Goal: Book appointment/travel/reservation

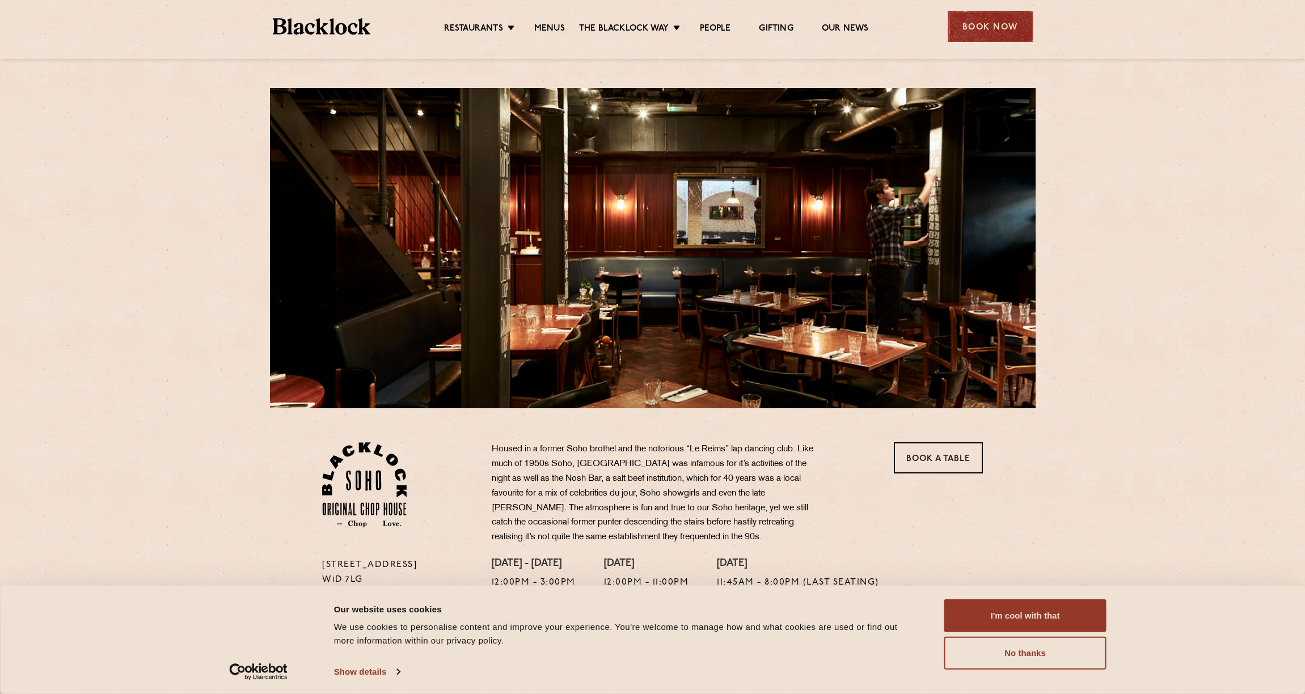
click at [994, 26] on div "Book Now" at bounding box center [990, 26] width 85 height 31
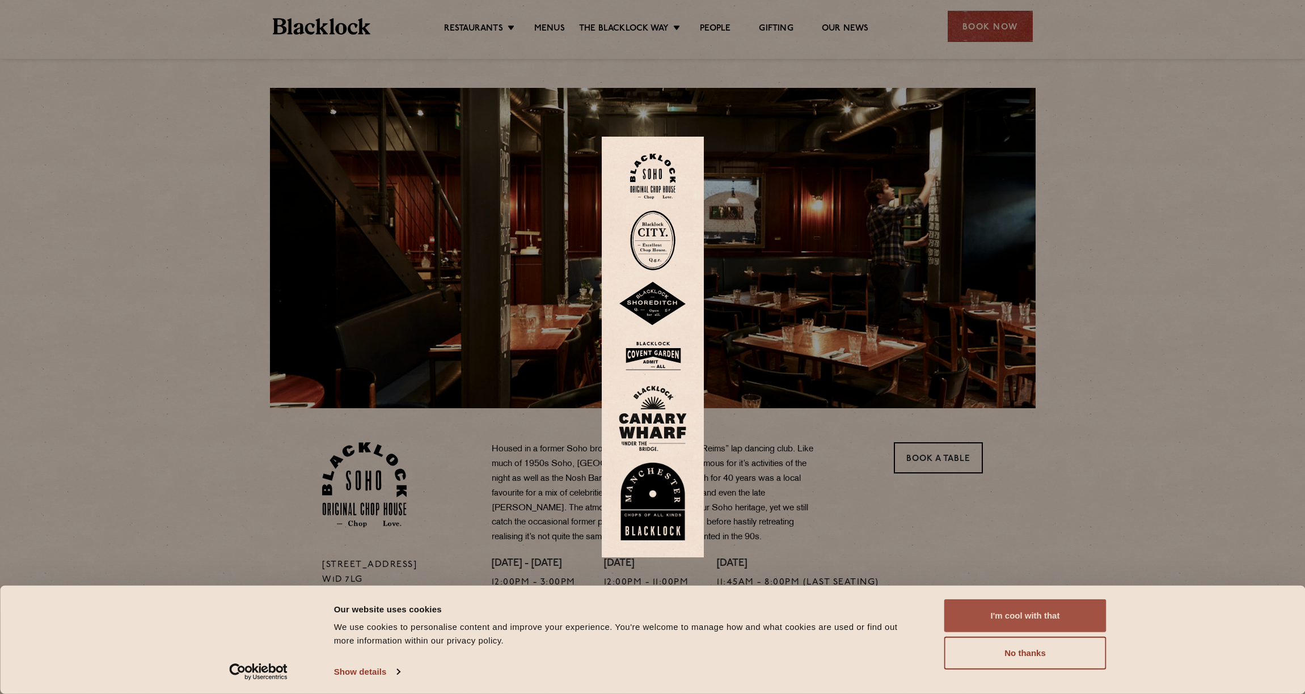
click at [1028, 620] on button "I'm cool with that" at bounding box center [1025, 615] width 162 height 33
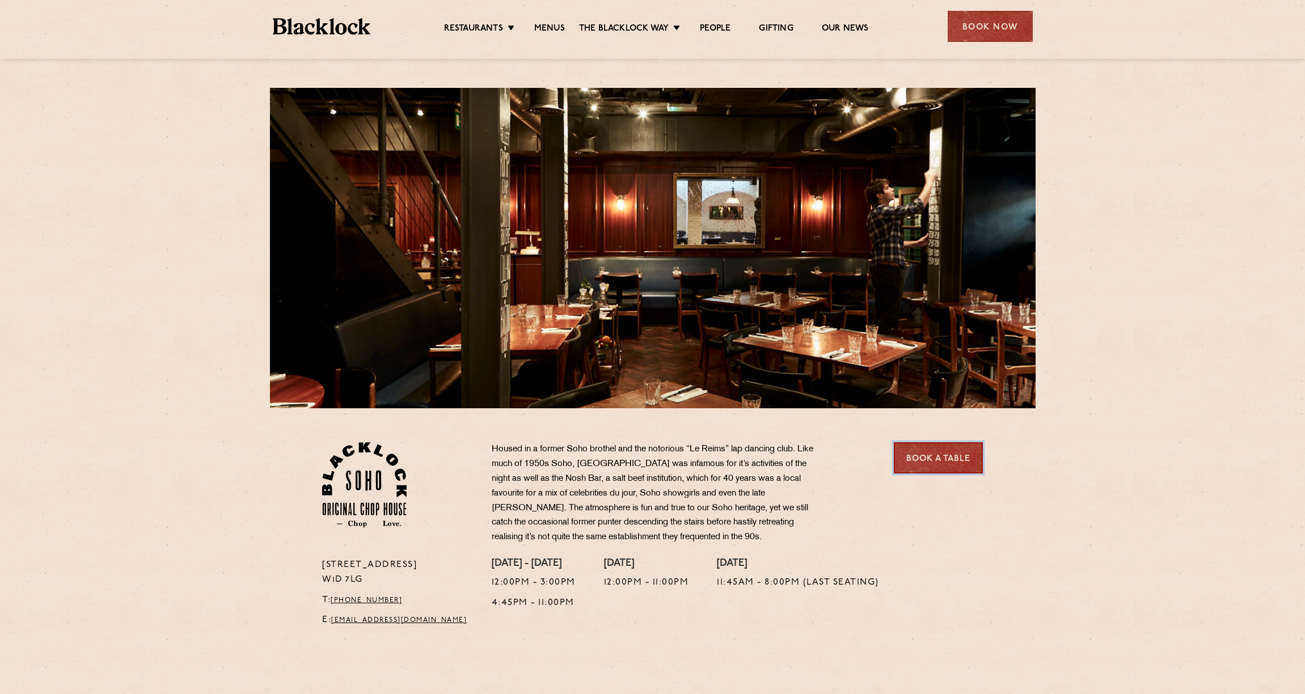
click at [935, 457] on link "Book a Table" at bounding box center [938, 457] width 89 height 31
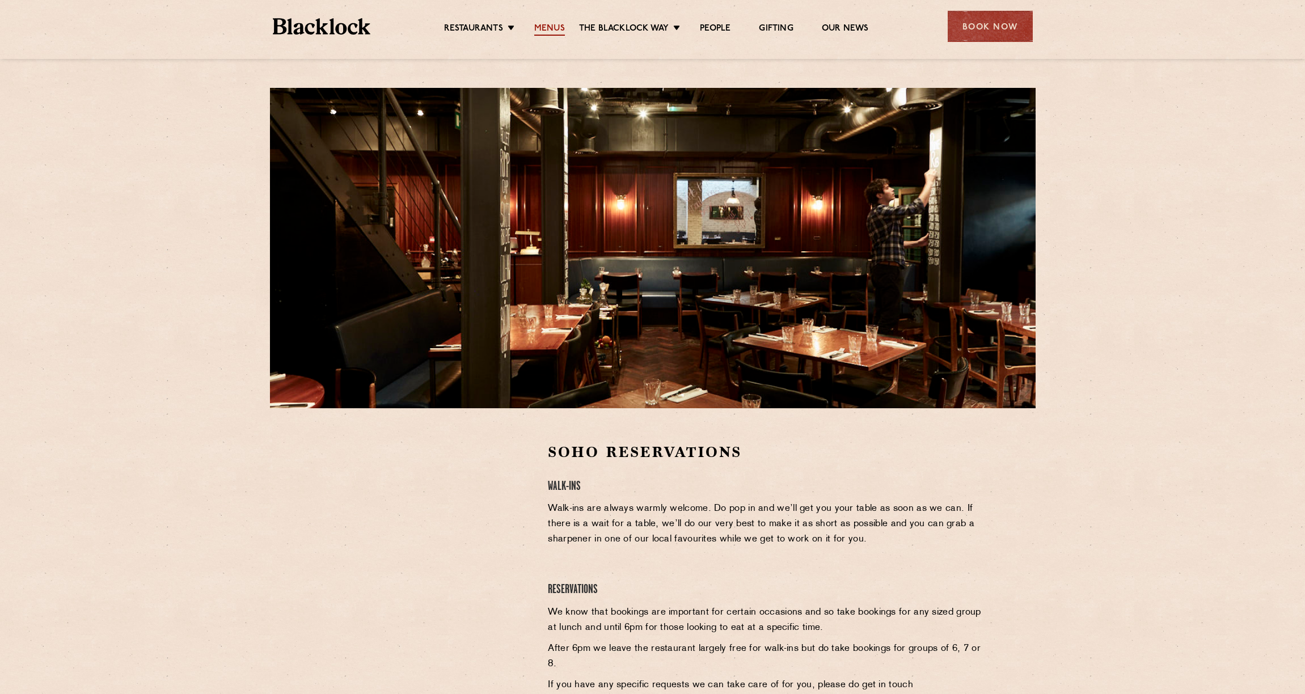
click at [552, 27] on link "Menus" at bounding box center [549, 29] width 31 height 12
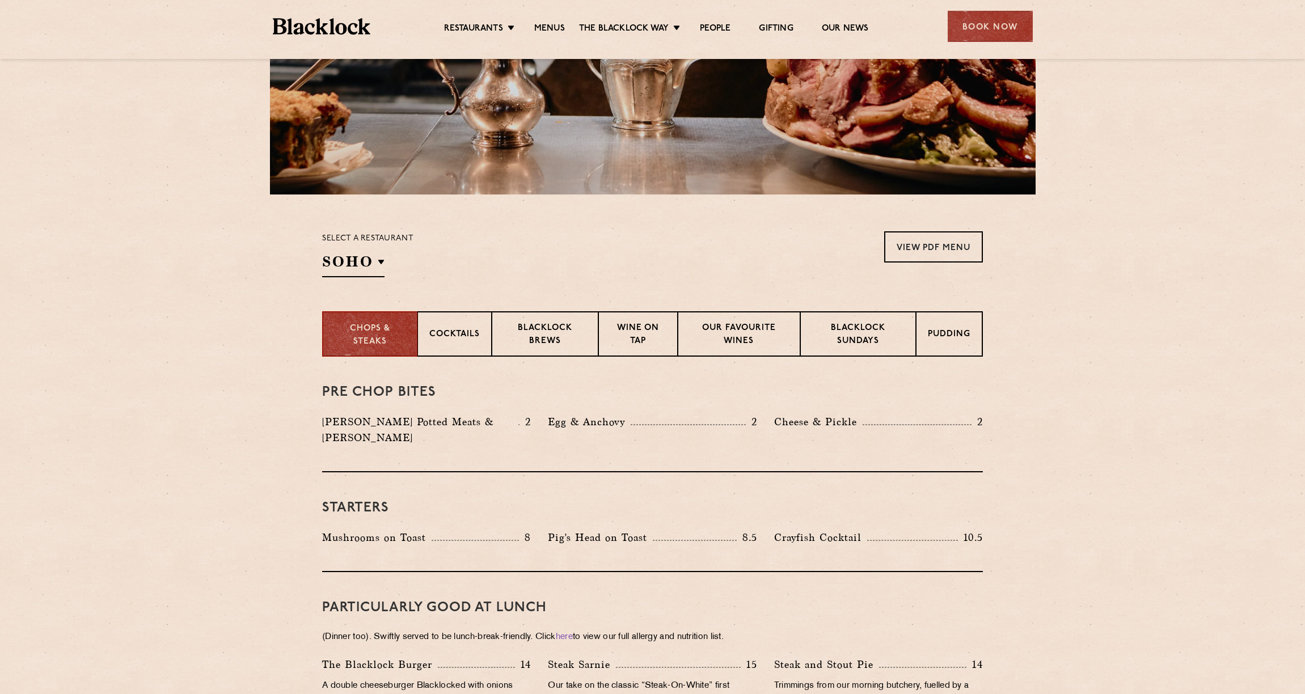
scroll to position [221, 0]
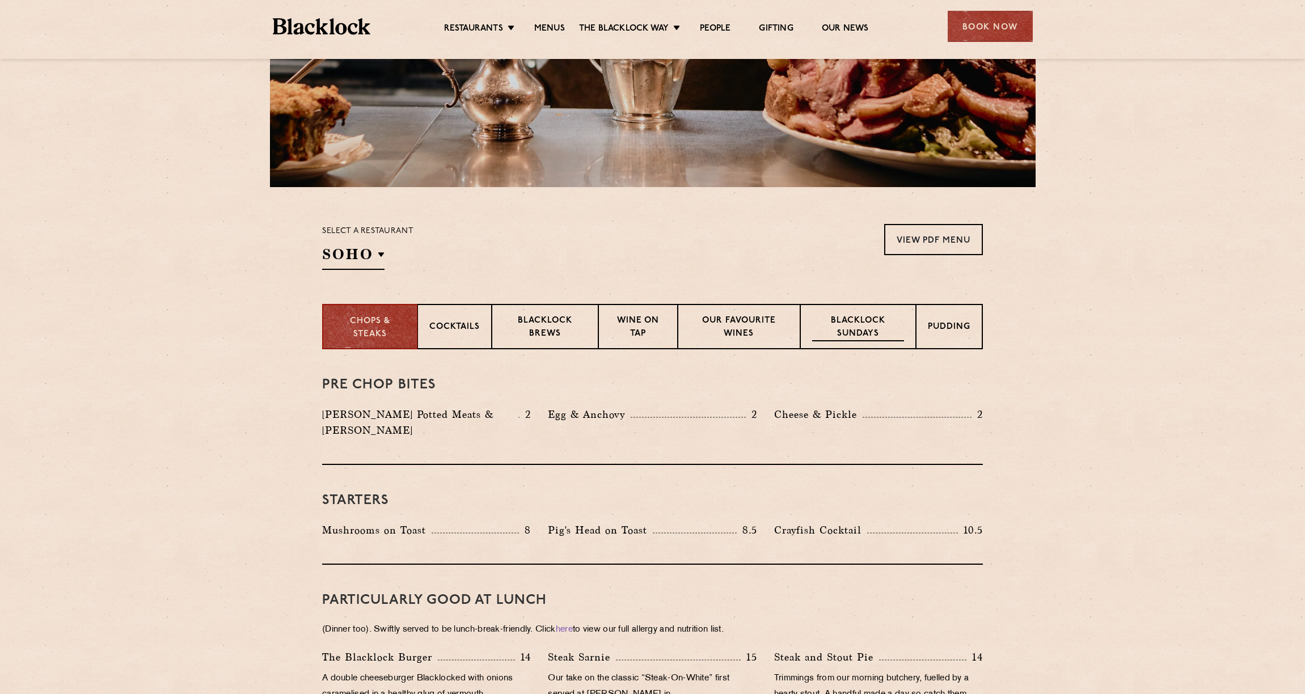
click at [855, 331] on p "Blacklock Sundays" at bounding box center [858, 328] width 92 height 27
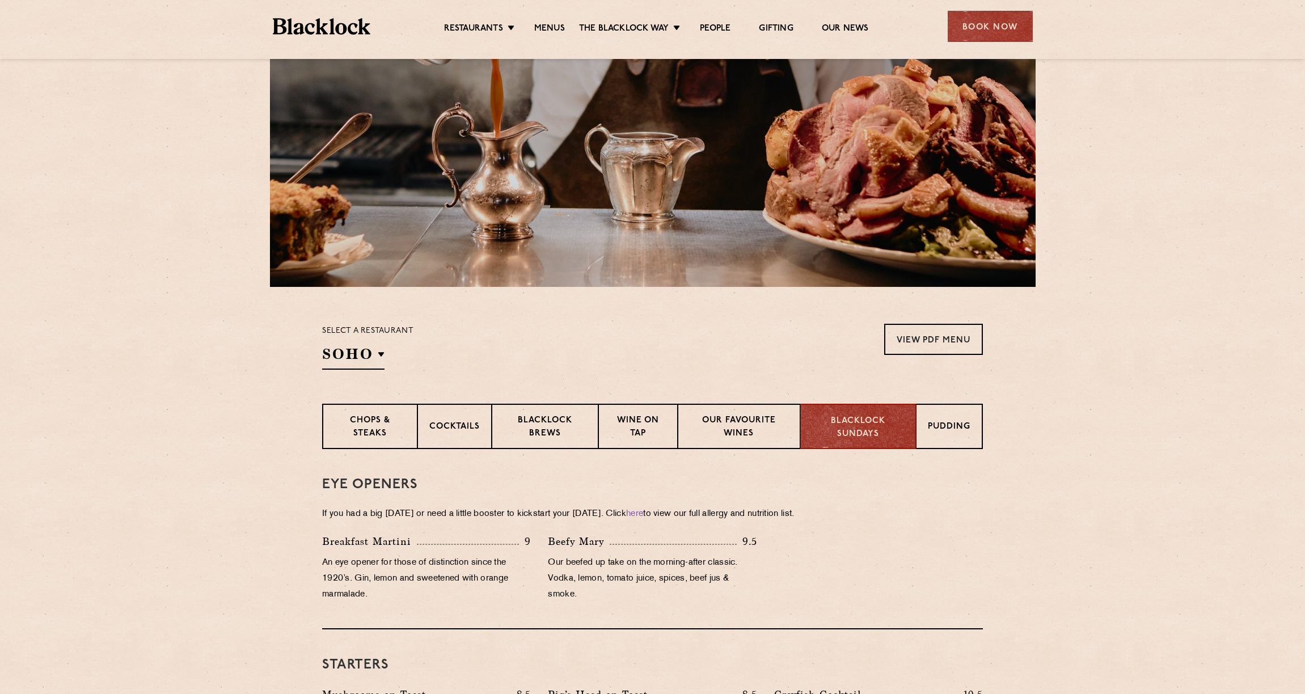
scroll to position [0, 0]
